Goal: Find specific page/section: Find specific page/section

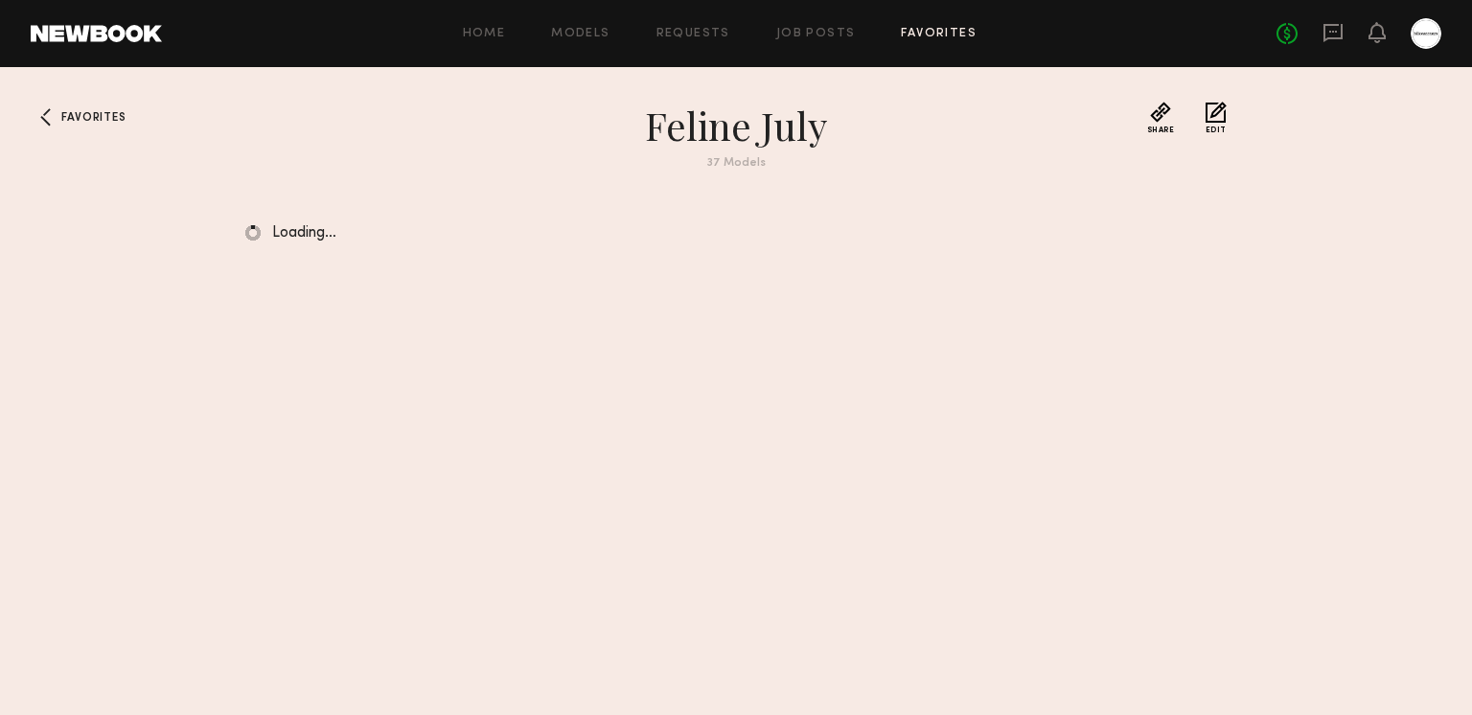
click at [1336, 27] on icon at bounding box center [1333, 32] width 21 height 21
click at [1327, 30] on icon at bounding box center [1333, 32] width 21 height 21
click at [805, 36] on link "Job Posts" at bounding box center [816, 34] width 80 height 12
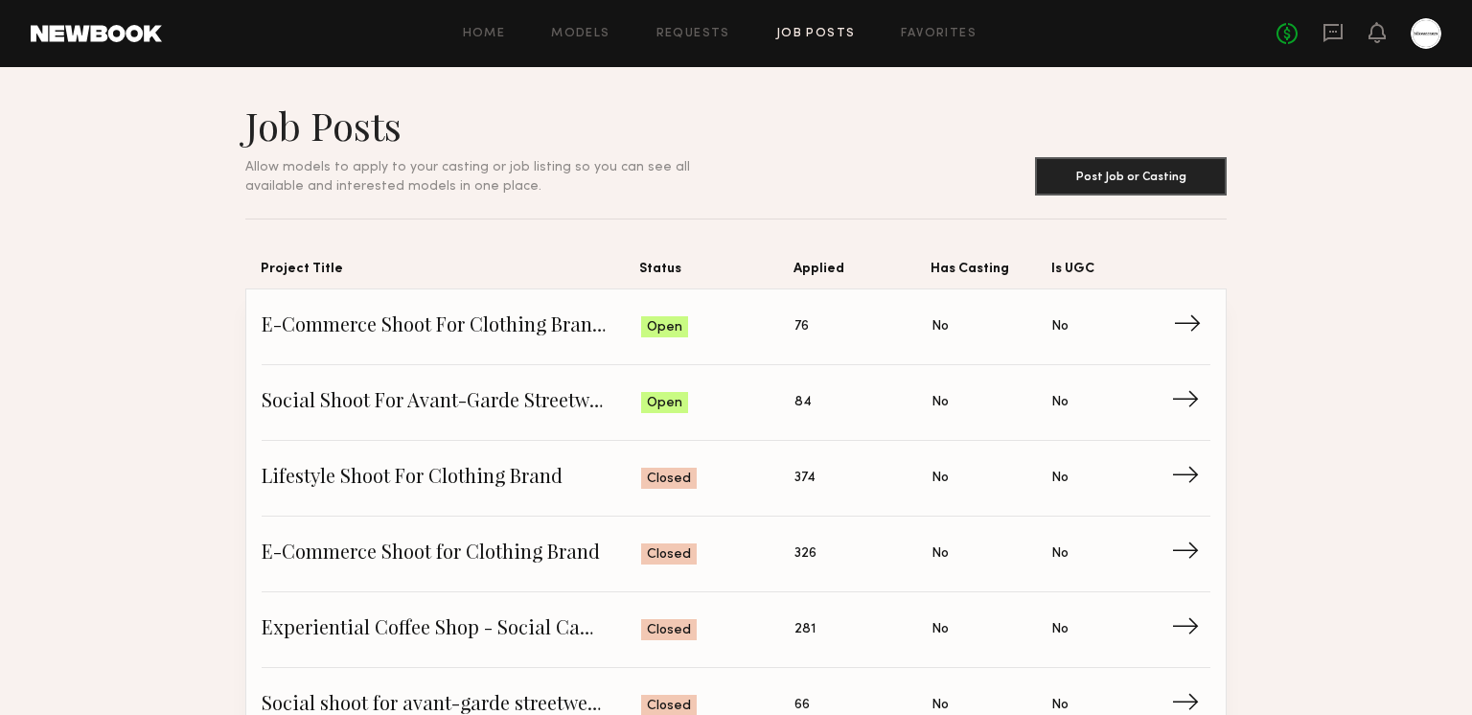
click at [813, 328] on span "Applied: 76" at bounding box center [863, 326] width 137 height 29
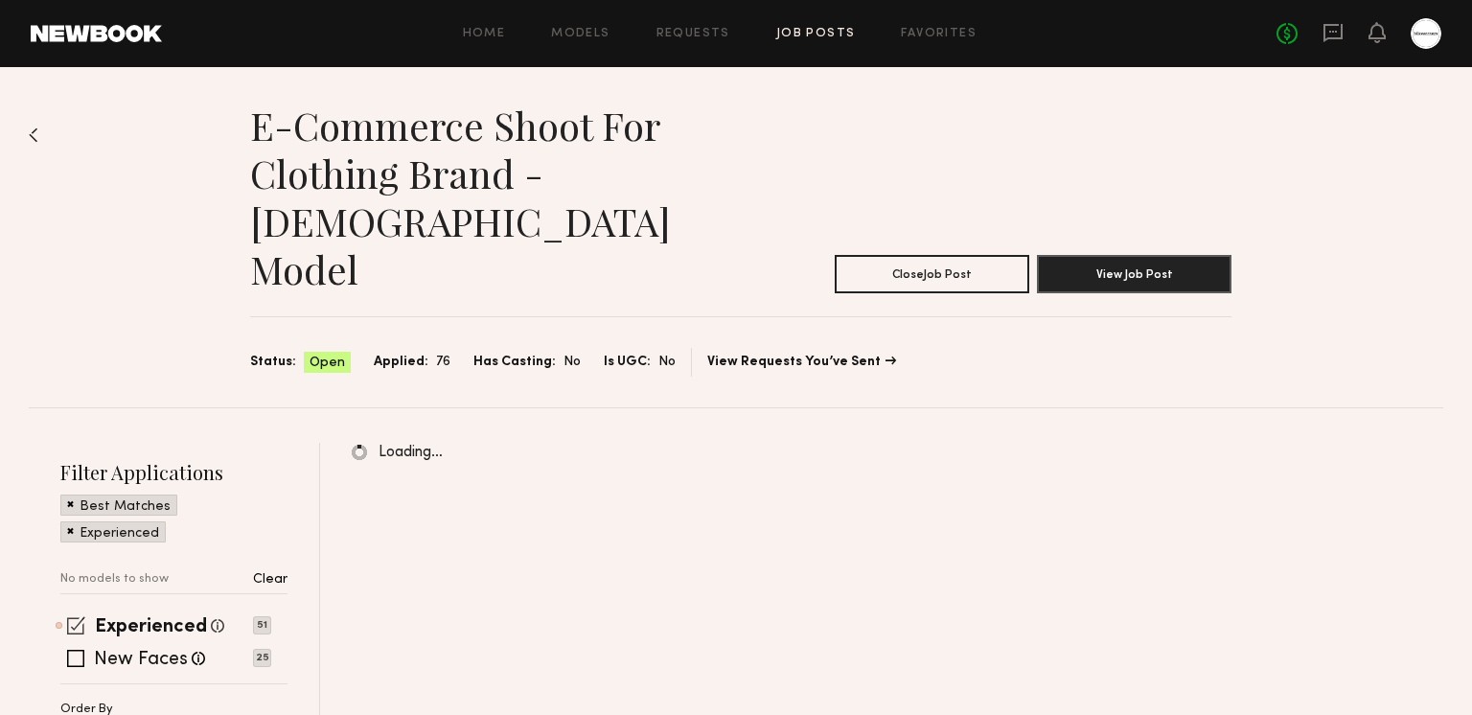
click at [76, 616] on span at bounding box center [76, 625] width 18 height 18
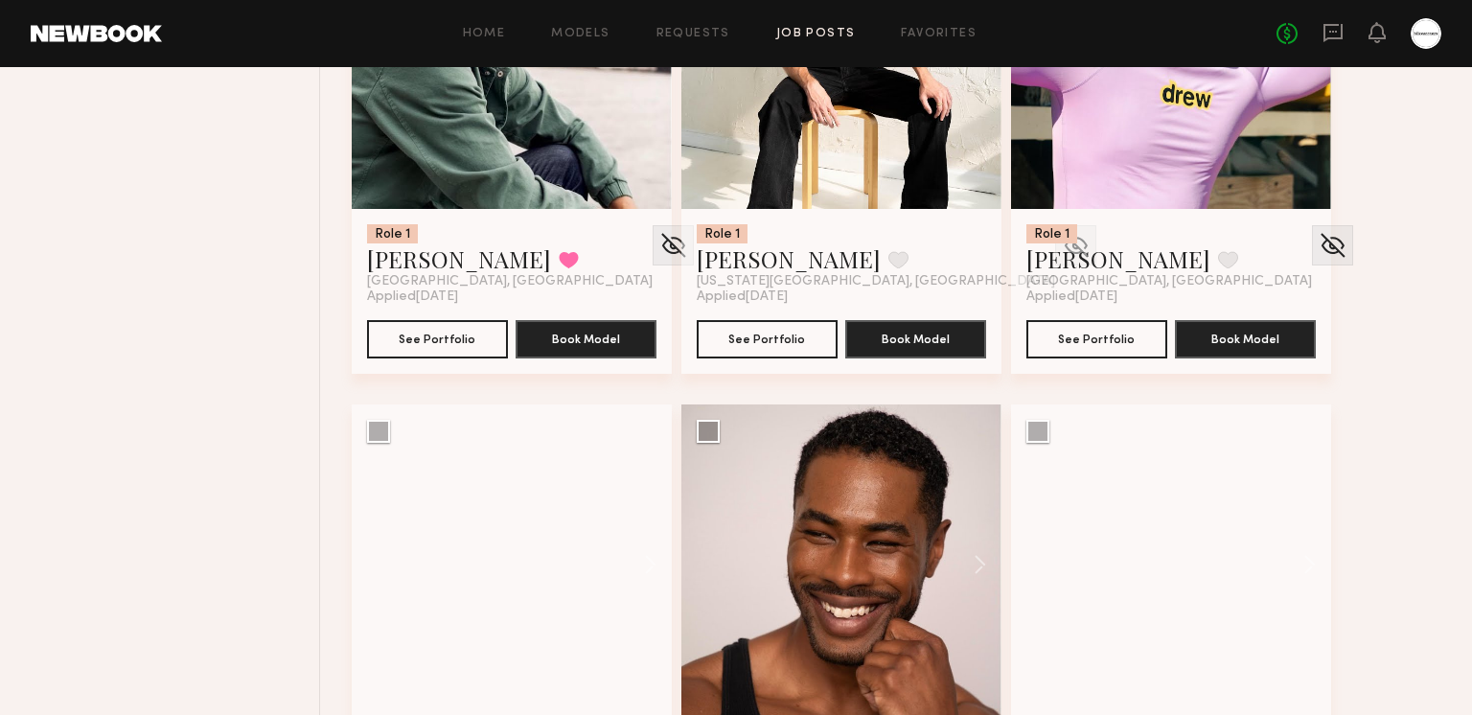
scroll to position [6275, 0]
